Goal: Check status: Check status

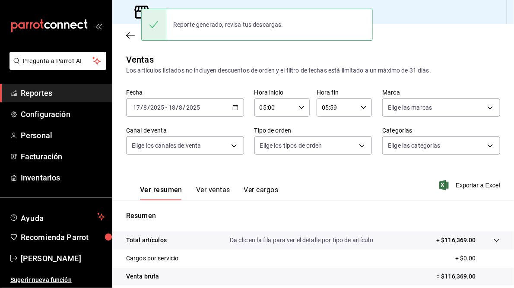
scroll to position [56, 0]
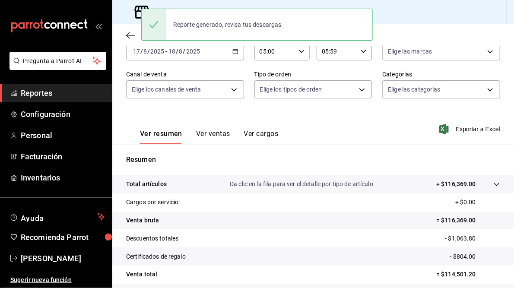
click at [420, 24] on div "Sucursal: Mercado Reforma" at bounding box center [312, 12] width 401 height 24
click at [417, 28] on div "Regresar" at bounding box center [312, 35] width 401 height 22
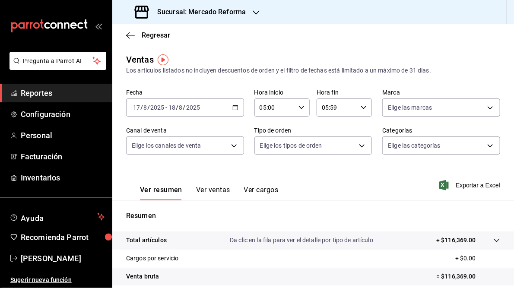
click at [233, 107] on \(Stroke\) "button" at bounding box center [235, 107] width 5 height 0
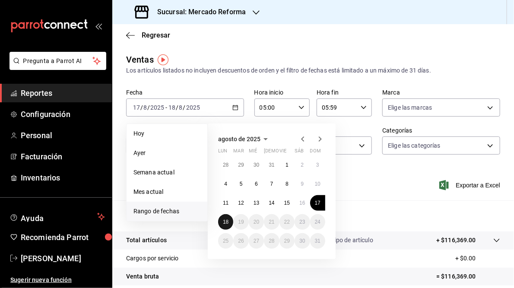
click at [227, 223] on abbr "18" at bounding box center [226, 222] width 6 height 6
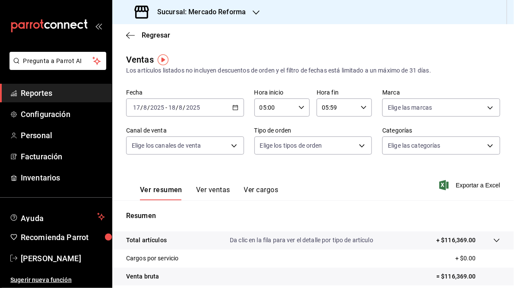
click at [236, 105] on icon "button" at bounding box center [235, 107] width 6 height 6
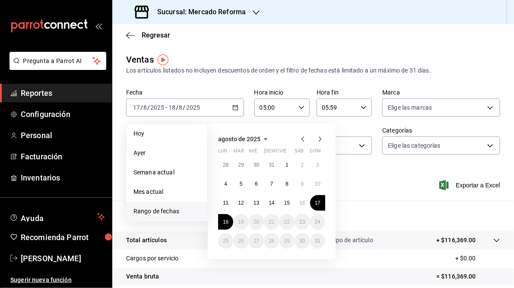
drag, startPoint x: 157, startPoint y: 131, endPoint x: 162, endPoint y: 130, distance: 5.7
click at [157, 130] on span "Hoy" at bounding box center [166, 133] width 67 height 9
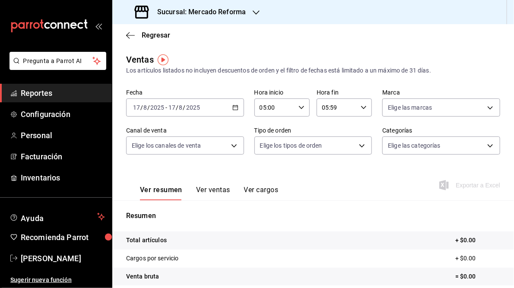
click at [360, 106] on icon "button" at bounding box center [363, 107] width 6 height 6
click at [332, 180] on span "23" at bounding box center [327, 177] width 13 height 7
type input "23:59"
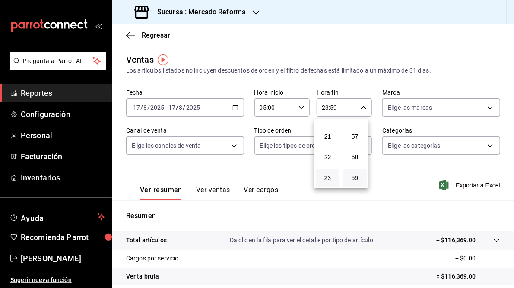
click at [341, 44] on div at bounding box center [257, 144] width 514 height 288
click at [235, 107] on icon "button" at bounding box center [235, 107] width 6 height 6
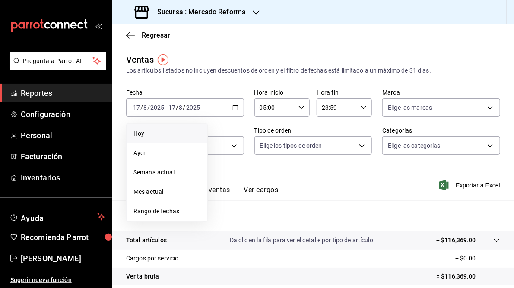
click at [144, 135] on span "Hoy" at bounding box center [166, 133] width 67 height 9
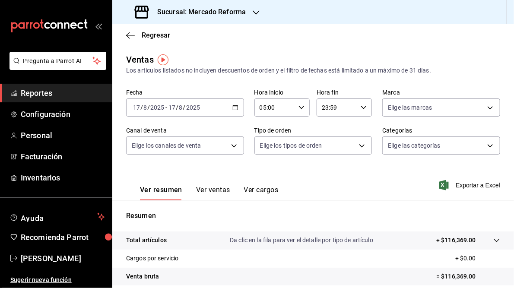
click at [232, 104] on icon "button" at bounding box center [235, 107] width 6 height 6
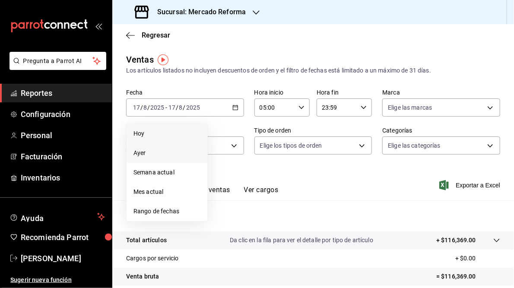
click at [147, 155] on span "Ayer" at bounding box center [166, 152] width 67 height 9
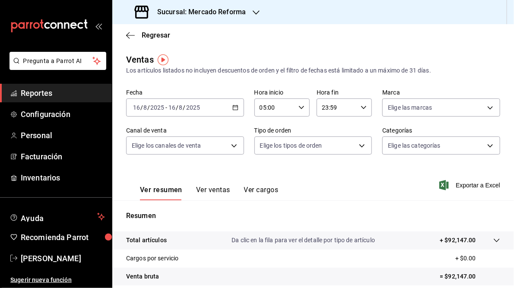
click at [234, 106] on icon "button" at bounding box center [235, 107] width 6 height 6
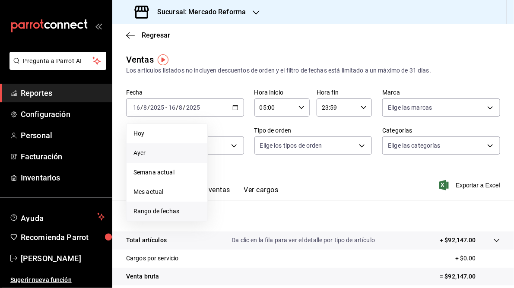
click at [168, 213] on span "Rango de fechas" at bounding box center [166, 211] width 67 height 9
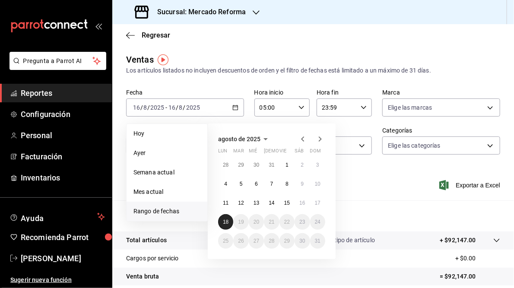
click at [223, 220] on abbr "18" at bounding box center [226, 222] width 6 height 6
click at [224, 221] on abbr "18" at bounding box center [226, 222] width 6 height 6
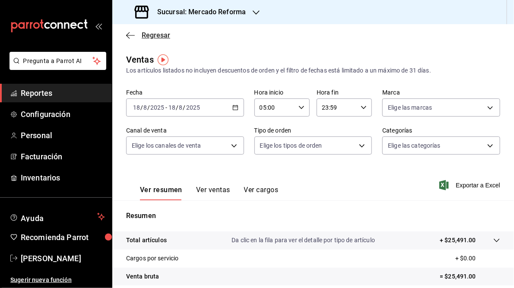
click at [148, 35] on span "Regresar" at bounding box center [156, 35] width 28 height 8
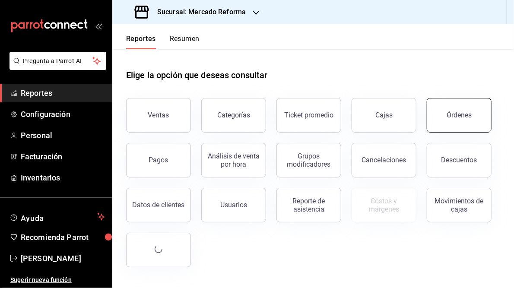
click at [449, 119] on button "Órdenes" at bounding box center [458, 115] width 65 height 35
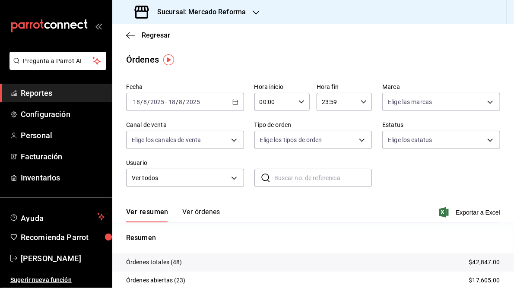
click at [299, 102] on \(Stroke\) "button" at bounding box center [301, 101] width 5 height 3
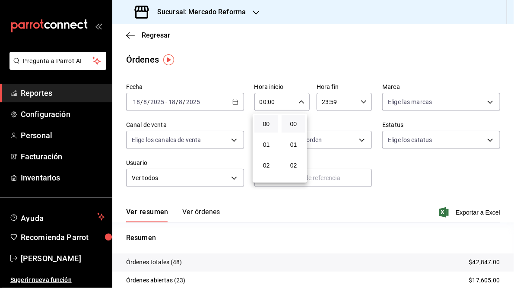
click at [300, 65] on div at bounding box center [257, 144] width 514 height 288
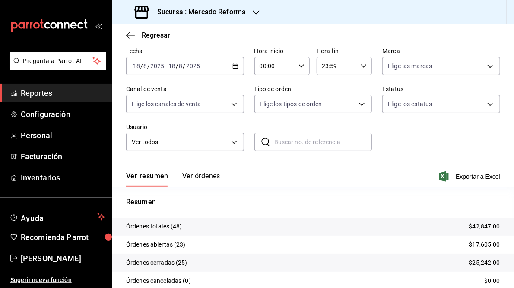
scroll to position [88, 0]
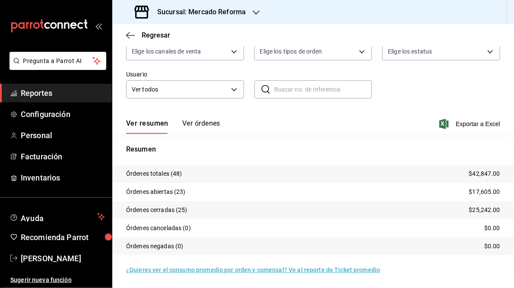
click at [200, 125] on button "Ver órdenes" at bounding box center [201, 126] width 38 height 15
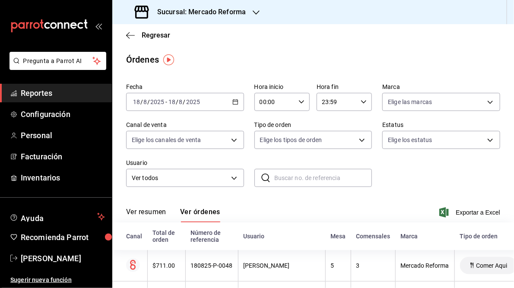
click at [149, 211] on button "Ver resumen" at bounding box center [146, 215] width 40 height 15
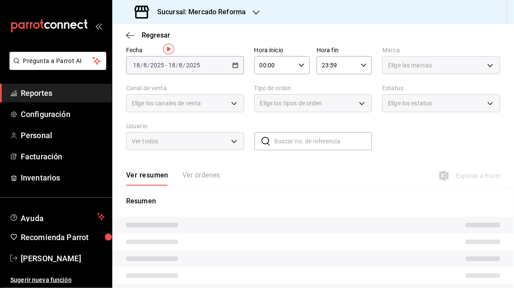
scroll to position [82, 0]
